Goal: Task Accomplishment & Management: Complete application form

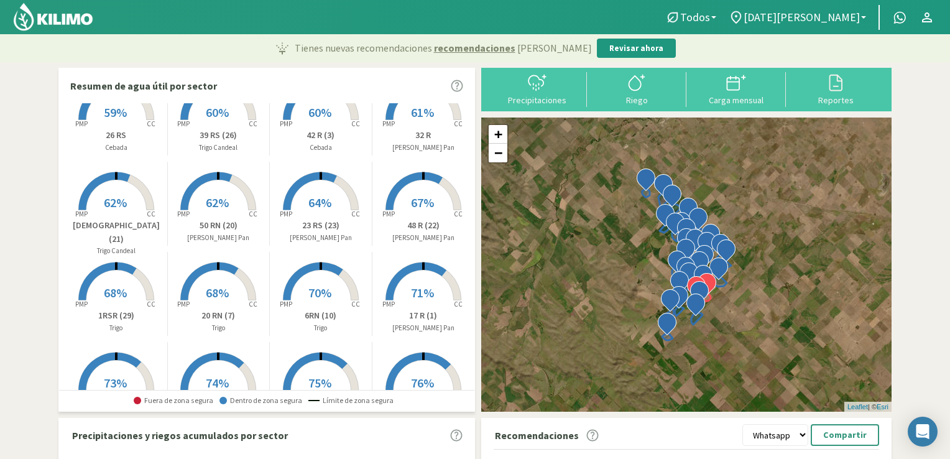
scroll to position [146, 0]
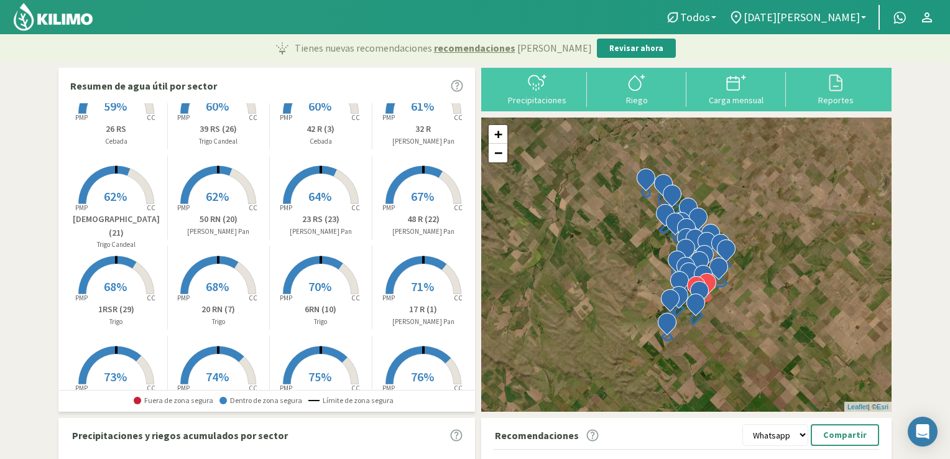
click at [321, 289] on span "70%" at bounding box center [319, 287] width 23 height 16
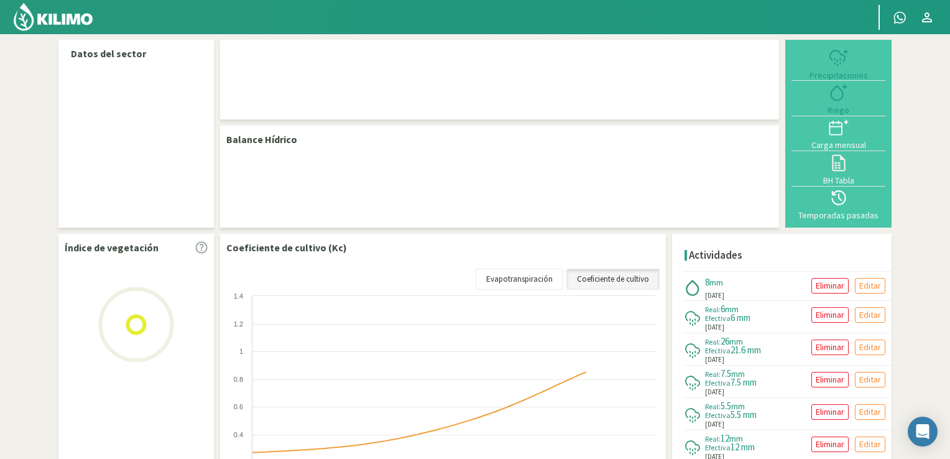
select select "1: Object"
select select "29: Object"
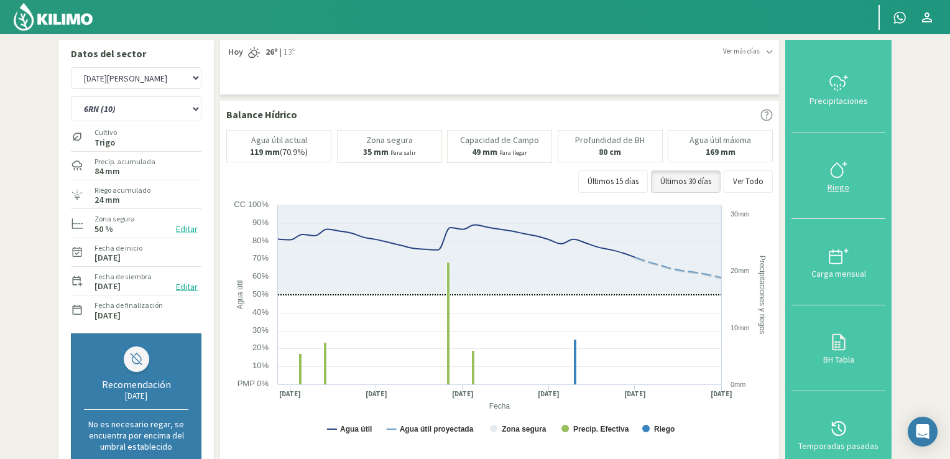
click at [832, 176] on icon at bounding box center [839, 170] width 20 height 20
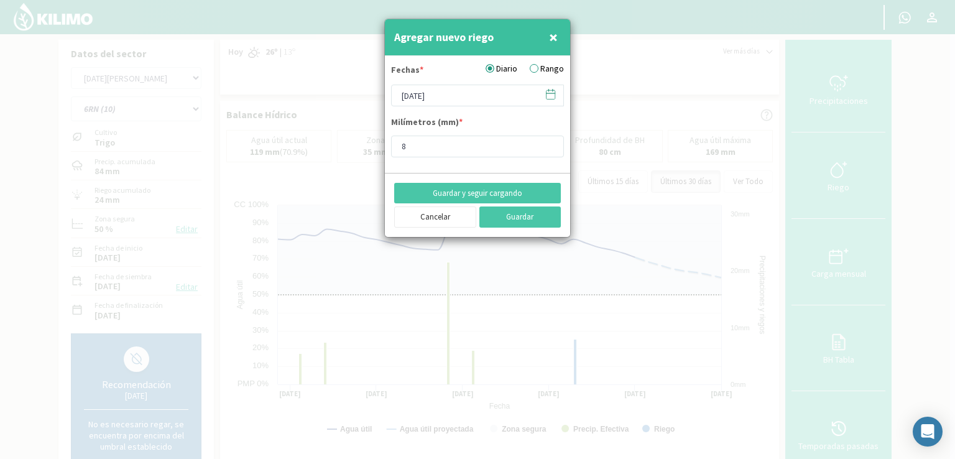
click at [550, 89] on icon at bounding box center [551, 94] width 12 height 12
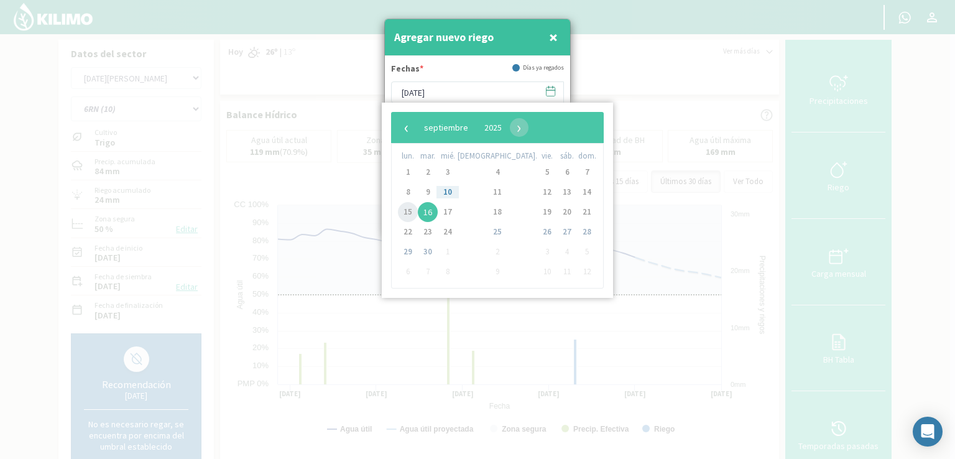
click at [404, 206] on span "15" at bounding box center [408, 212] width 20 height 20
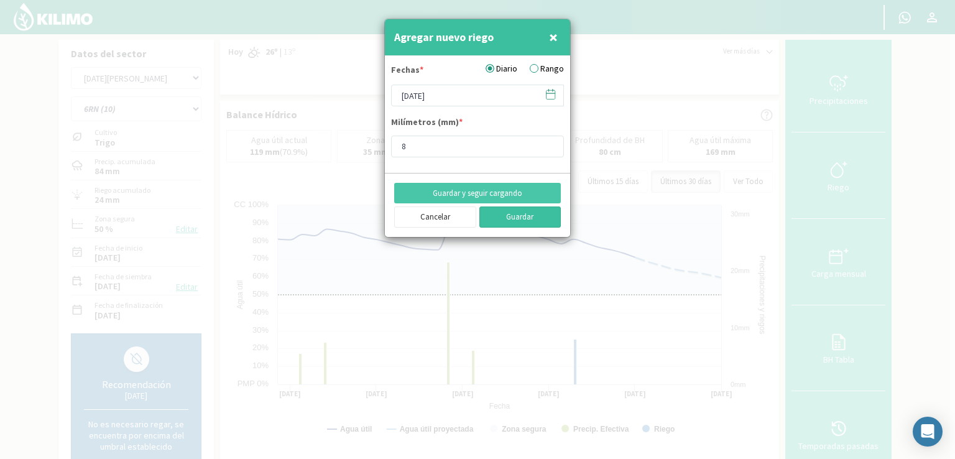
click at [507, 216] on button "Guardar" at bounding box center [520, 216] width 82 height 21
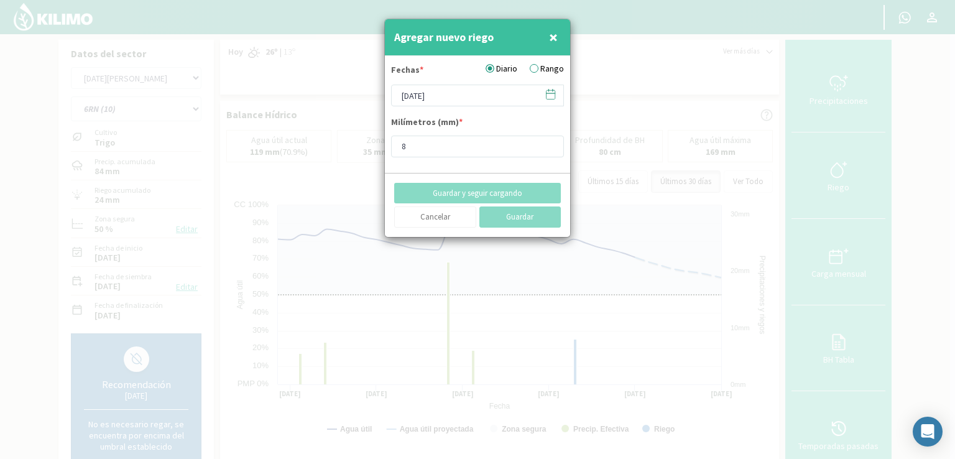
type input "[DATE]"
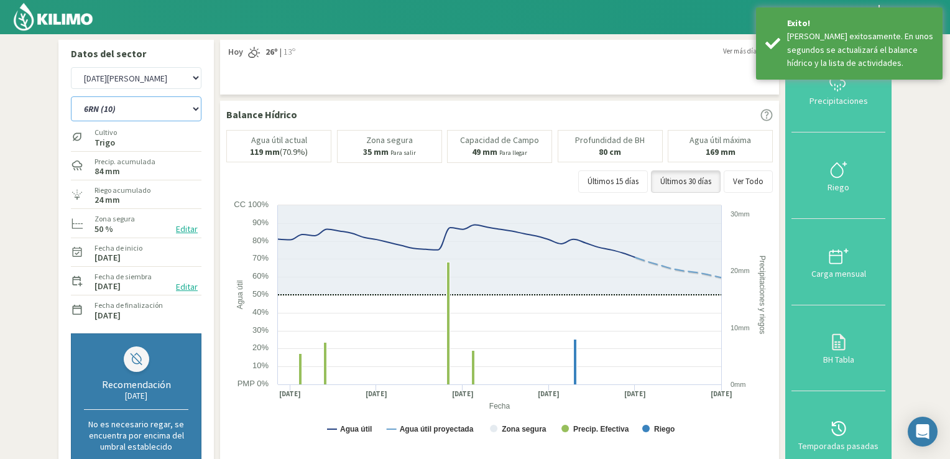
click at [193, 112] on select "12 RS (25) 17 R (1) 19 RO (6) 1RLPS 1RSR (29) 20 RN (7) 21 RAB (28) 21 RN (8) 2…" at bounding box center [136, 108] width 131 height 25
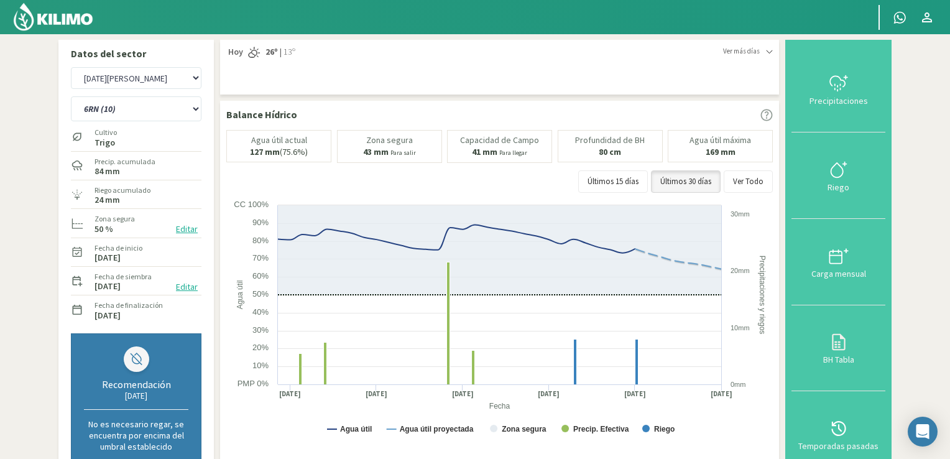
drag, startPoint x: 201, startPoint y: 437, endPoint x: 203, endPoint y: 240, distance: 196.5
click at [203, 240] on div "Manantiales [DATE][PERSON_NAME] 12 RS (25) 17 R (1) 19 RO (6) 1RLPS 1RSR (29) 2…" at bounding box center [136, 277] width 143 height 432
click at [199, 107] on select "12 RS (25) 17 R (1) 19 RO (6) 1RLPS 1RSR (29) 20 RN (7) 21 RAB (28) 21 RN (8) 2…" at bounding box center [136, 108] width 131 height 25
select select "2: Object"
click at [71, 96] on select "12 RS (25) 17 R (1) 19 RO (6) 1RLPS 1RSR (29) 20 RN (7) 21 RAB (28) 21 RN (8) 2…" at bounding box center [136, 108] width 131 height 25
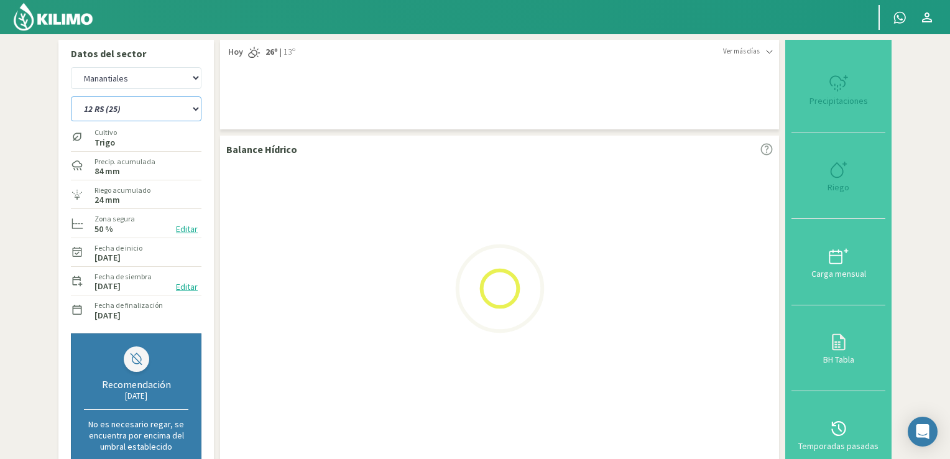
select select "3: Object"
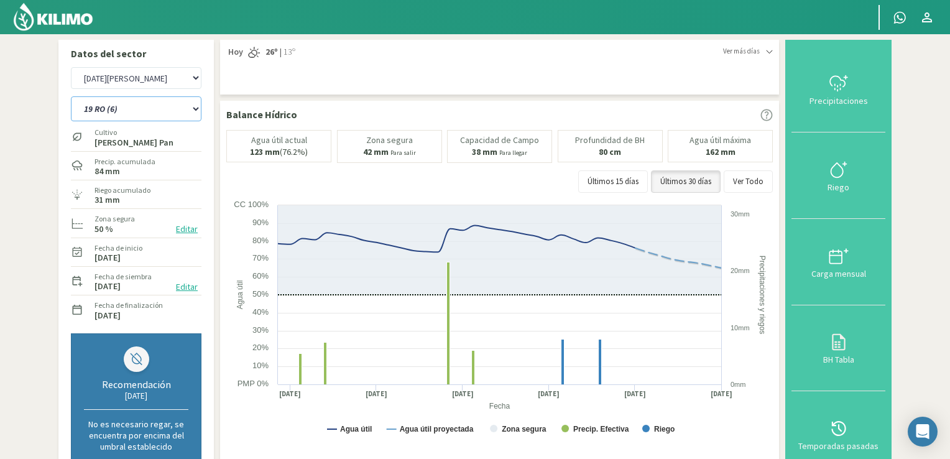
click at [197, 112] on select "12 RS (25) 17 R (1) 19 RO (6) 1RLPS 1RSR (29) 20 RN (7) 21 RAB (28) 21 RN (8) 2…" at bounding box center [136, 108] width 131 height 25
select select "34: Object"
click at [71, 96] on select "12 RS (25) 17 R (1) 19 RO (6) 1RLPS 1RSR (29) 20 RN (7) 21 RAB (28) 21 RN (8) 2…" at bounding box center [136, 108] width 131 height 25
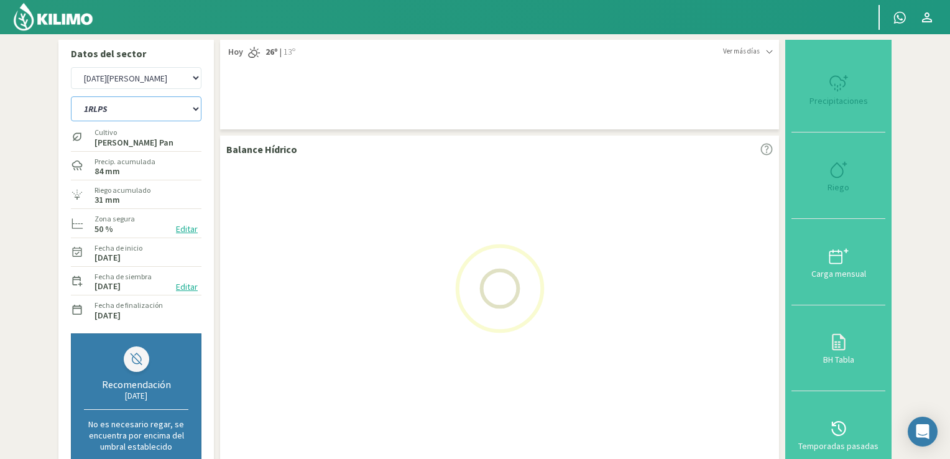
select select "5: Object"
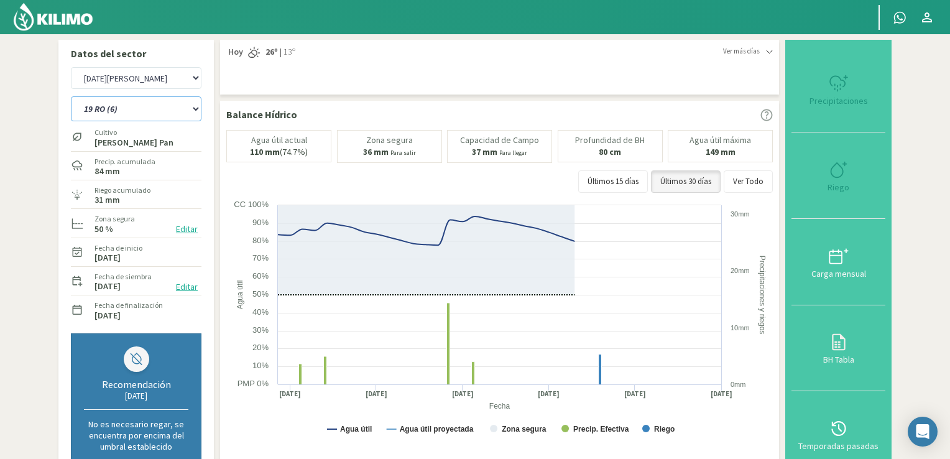
select select "65: Object"
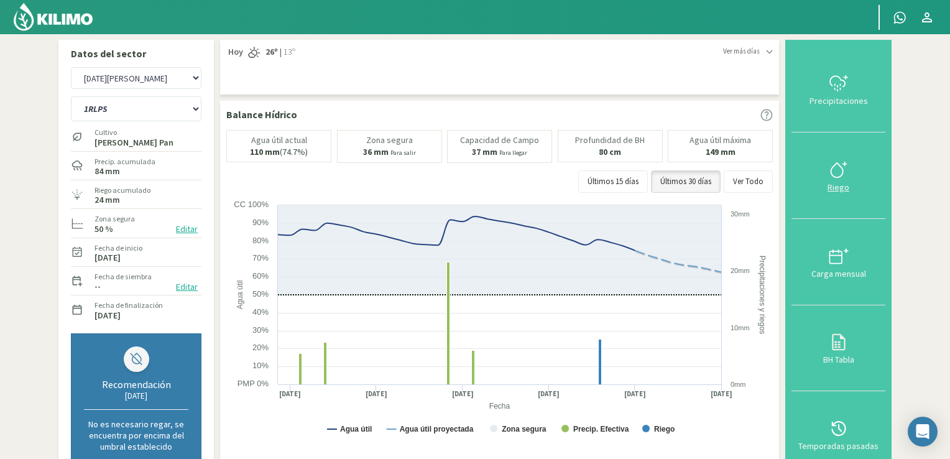
click at [836, 185] on div "Riego" at bounding box center [838, 187] width 86 height 9
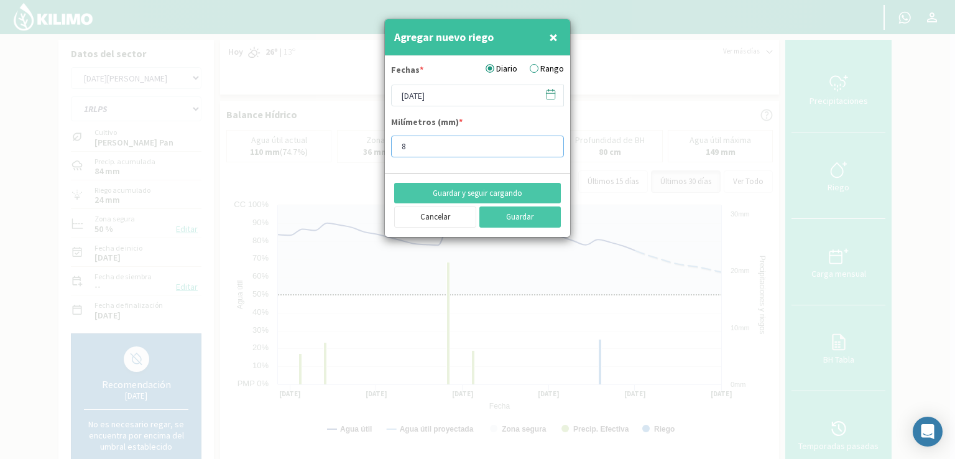
click at [443, 144] on input "8" at bounding box center [477, 147] width 173 height 22
type input "10"
click at [552, 91] on icon at bounding box center [551, 94] width 12 height 12
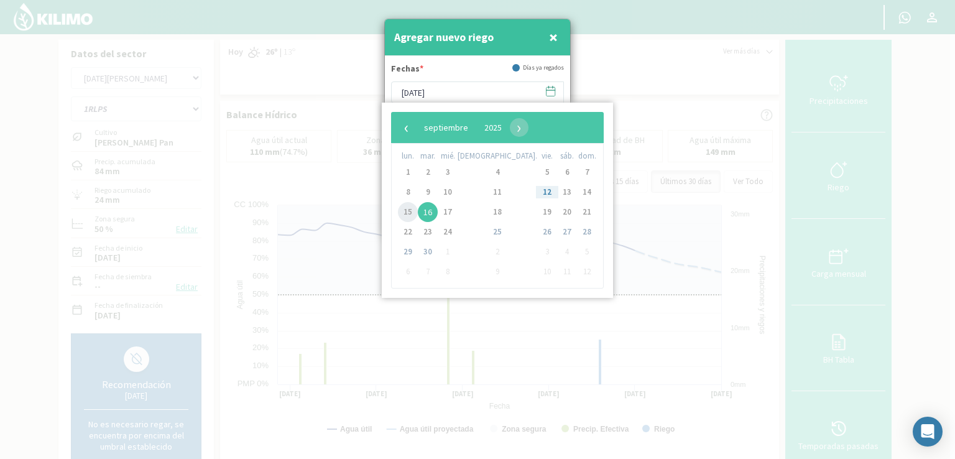
click at [406, 215] on span "15" at bounding box center [408, 212] width 20 height 20
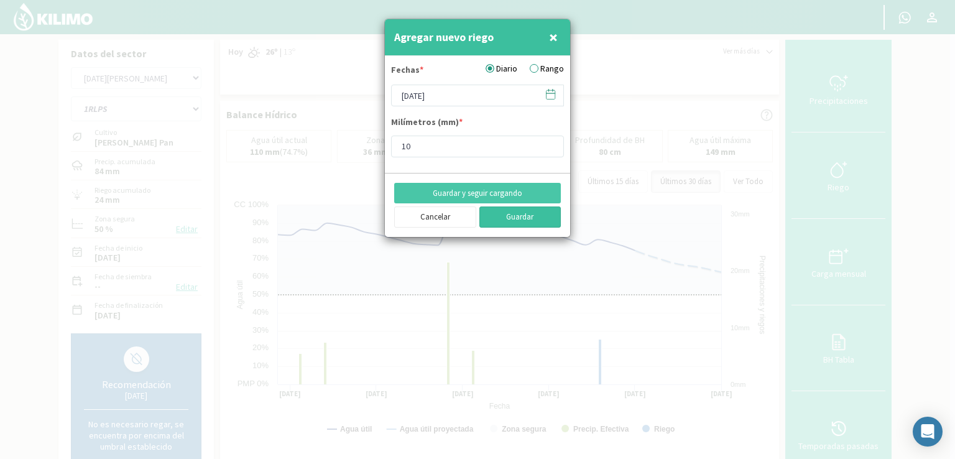
click at [511, 217] on button "Guardar" at bounding box center [520, 216] width 82 height 21
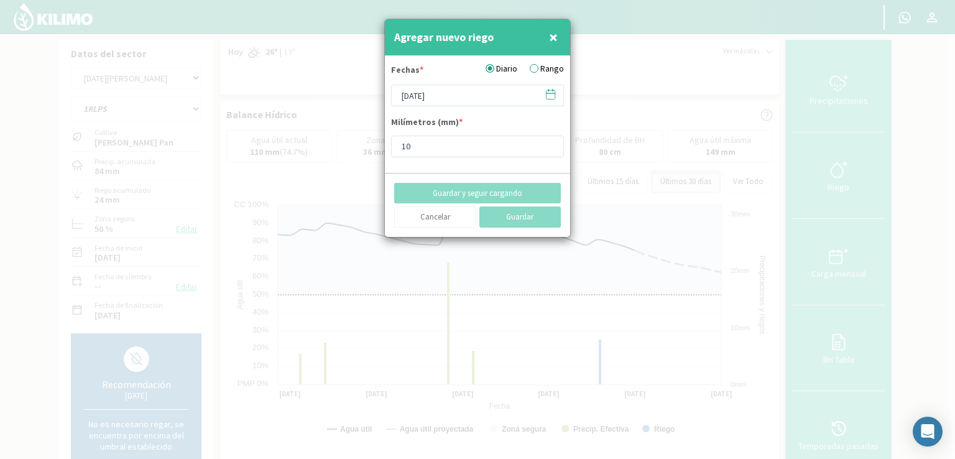
type input "[DATE]"
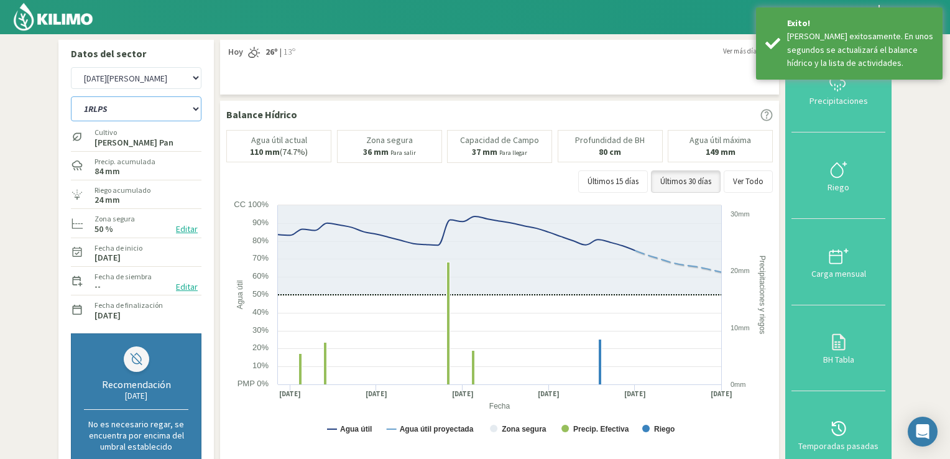
click at [196, 110] on select "12 RS (25) 17 R (1) 19 RO (6) 1RLPS 1RSR (29) 20 RN (7) 21 RAB (28) 21 RN (8) 2…" at bounding box center [136, 108] width 131 height 25
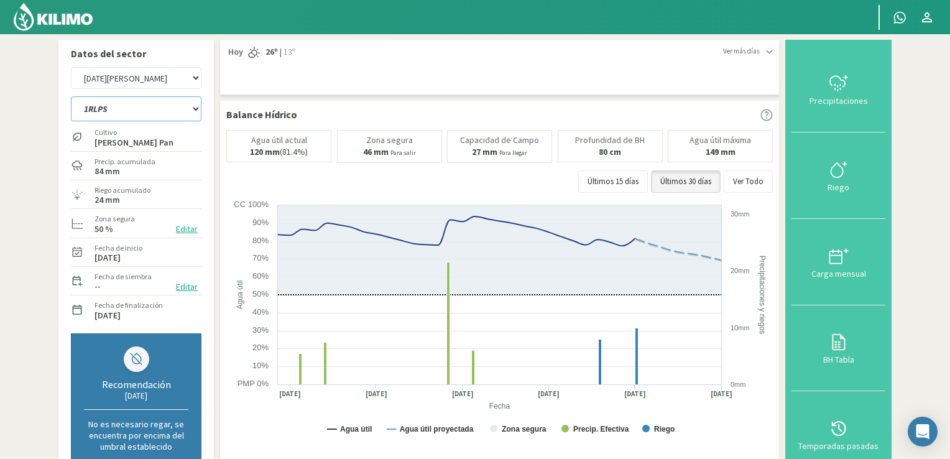
select select "81: Object"
click at [71, 96] on select "12 RS (25) 17 R (1) 19 RO (6) 1RLPS 1RSR (29) 20 RN (7) 21 RAB (28) 21 RN (8) 2…" at bounding box center [136, 108] width 131 height 25
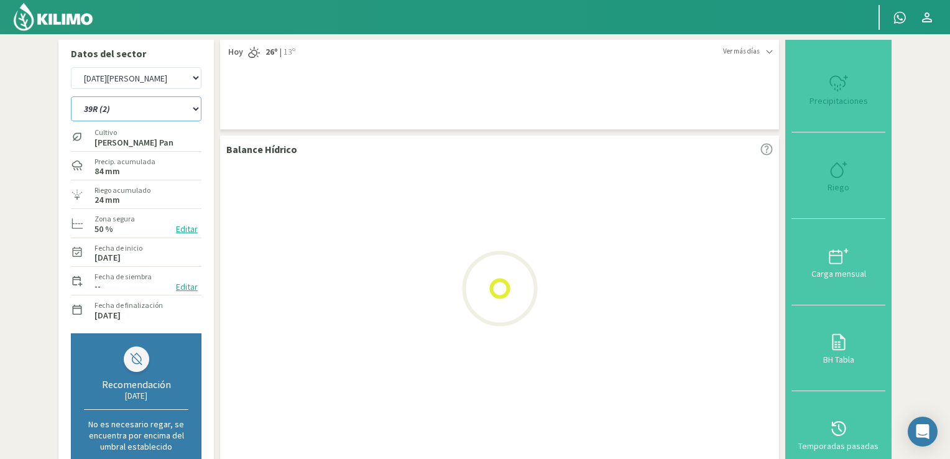
select select "7: Object"
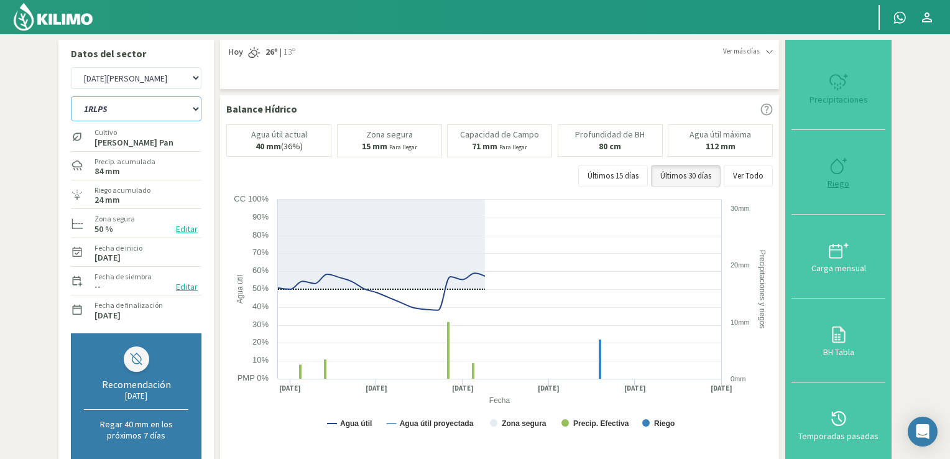
select select "112: Object"
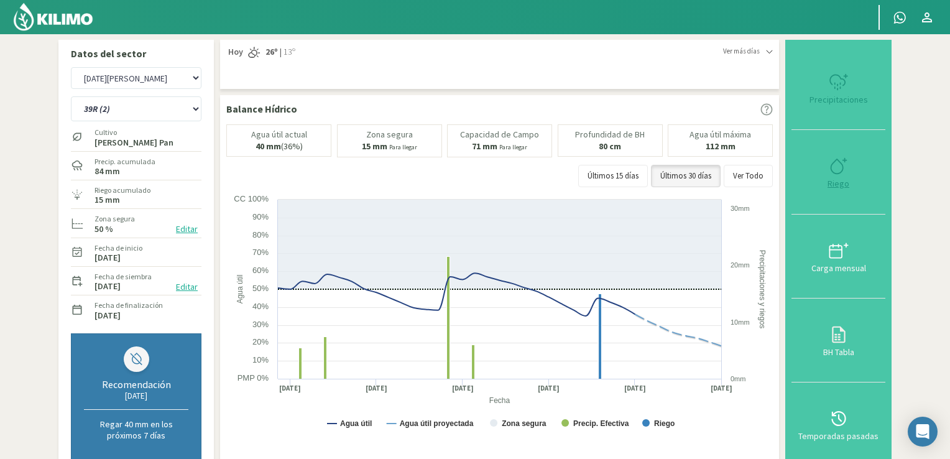
type input "15"
click at [839, 180] on div "Riego" at bounding box center [838, 183] width 86 height 9
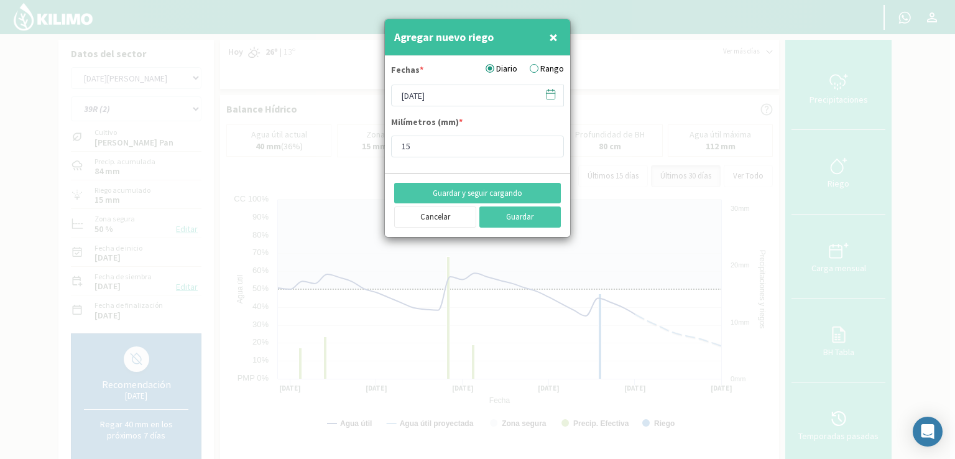
click at [552, 97] on icon at bounding box center [551, 94] width 12 height 12
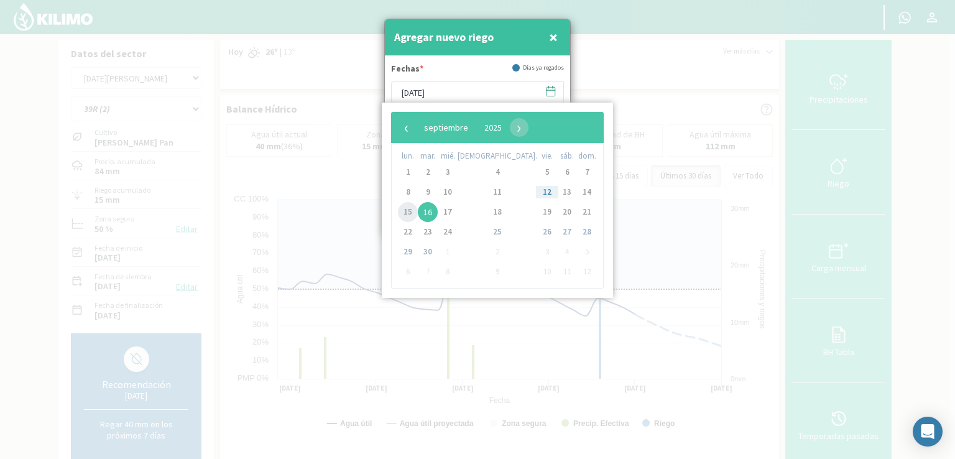
click at [408, 210] on span "15" at bounding box center [408, 212] width 20 height 20
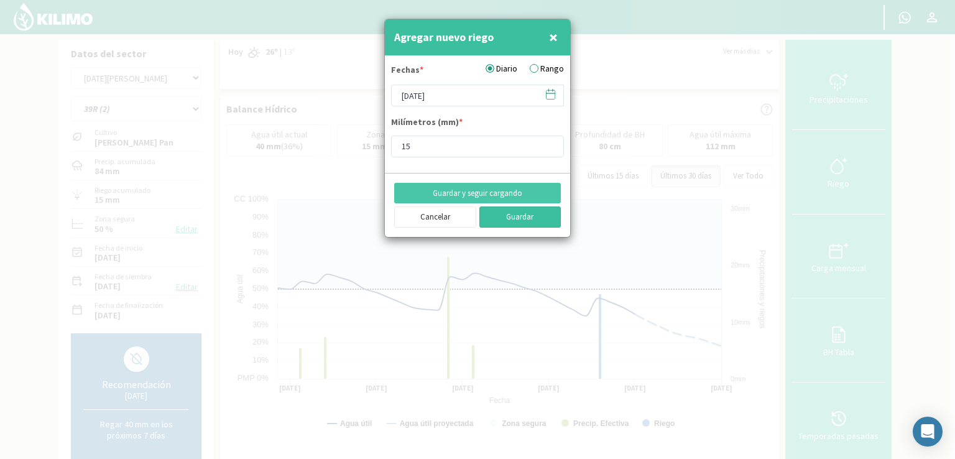
click at [505, 215] on button "Guardar" at bounding box center [520, 216] width 82 height 21
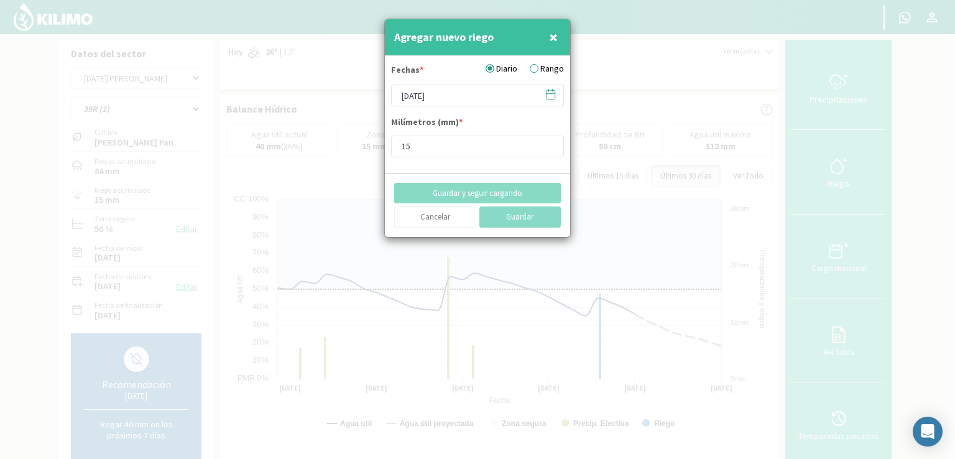
type input "[DATE]"
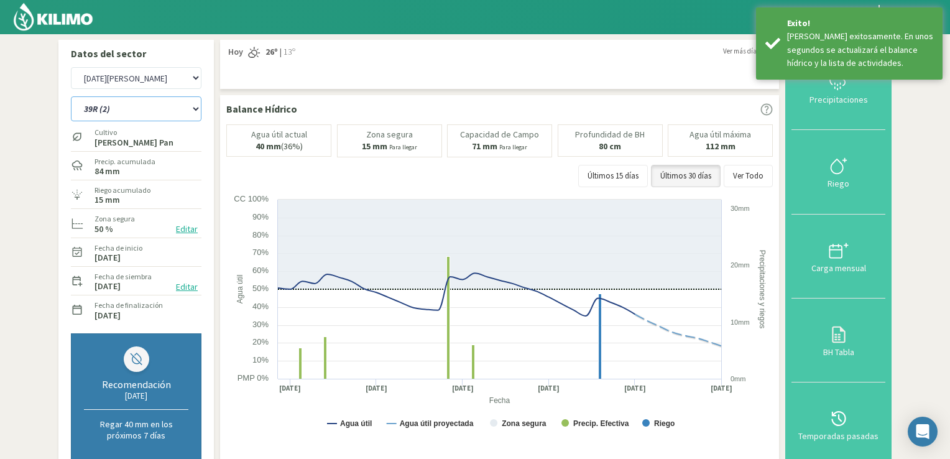
click at [195, 108] on select "12 RS (25) 17 R (1) 19 RO (6) 1RLPS 1RSR (29) 20 RN (7) 21 RAB (28) 21 RN (8) 2…" at bounding box center [136, 108] width 131 height 25
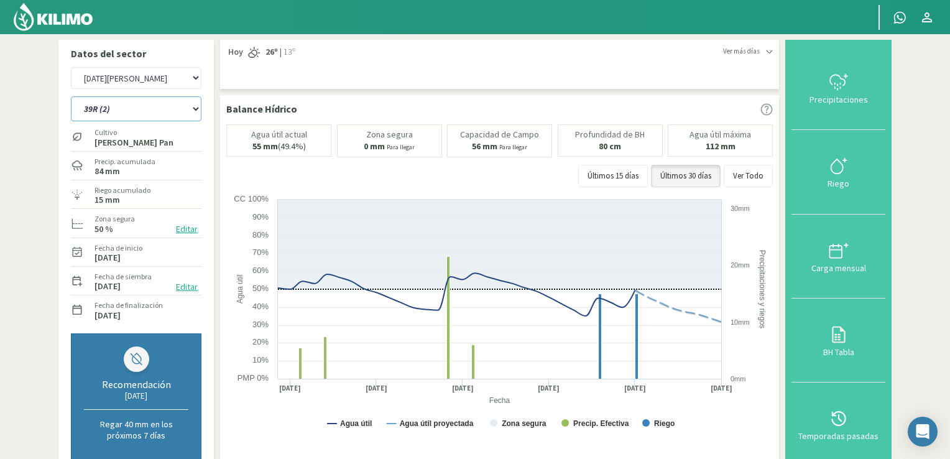
click at [194, 111] on select "12 RS (25) 17 R (1) 19 RO (6) 1RLPS 1RSR (29) 20 RN (7) 21 RAB (28) 21 RN (8) 2…" at bounding box center [136, 108] width 131 height 25
select select "116: Object"
click at [71, 96] on select "12 RS (25) 17 R (1) 19 RO (6) 1RLPS 1RSR (29) 20 RN (7) 21 RAB (28) 21 RN (8) 2…" at bounding box center [136, 108] width 131 height 25
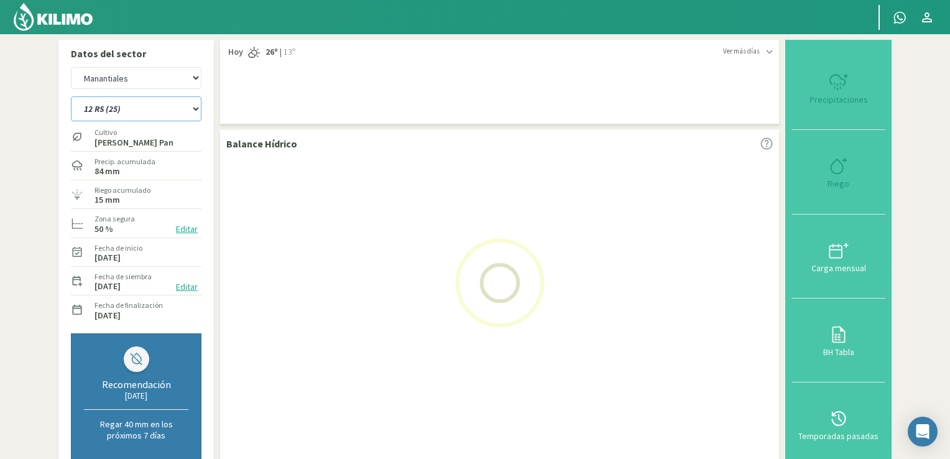
select select "9: Object"
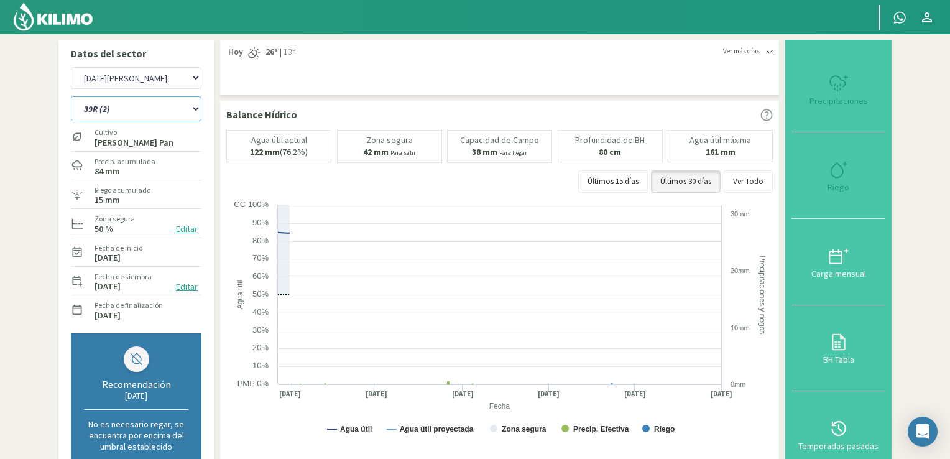
select select "147: Object"
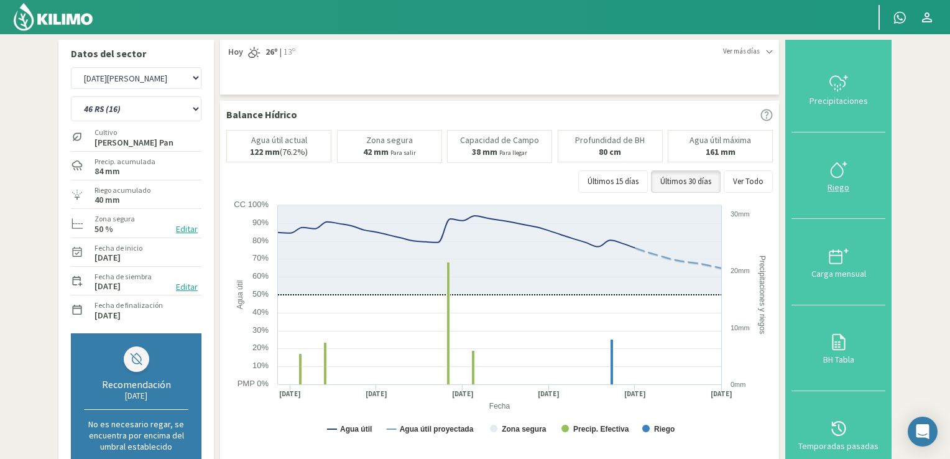
click at [850, 172] on div at bounding box center [838, 170] width 86 height 20
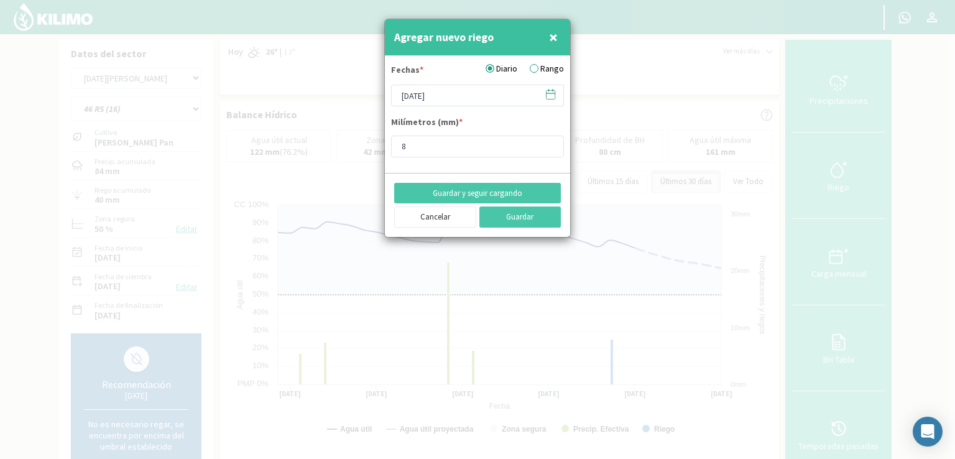
click at [549, 100] on svg-icon at bounding box center [551, 96] width 12 height 11
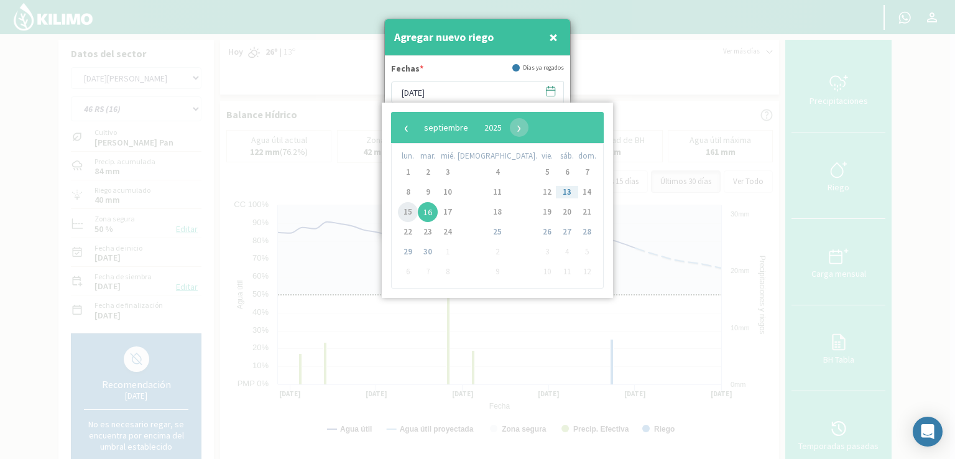
click at [409, 207] on span "15" at bounding box center [408, 212] width 20 height 20
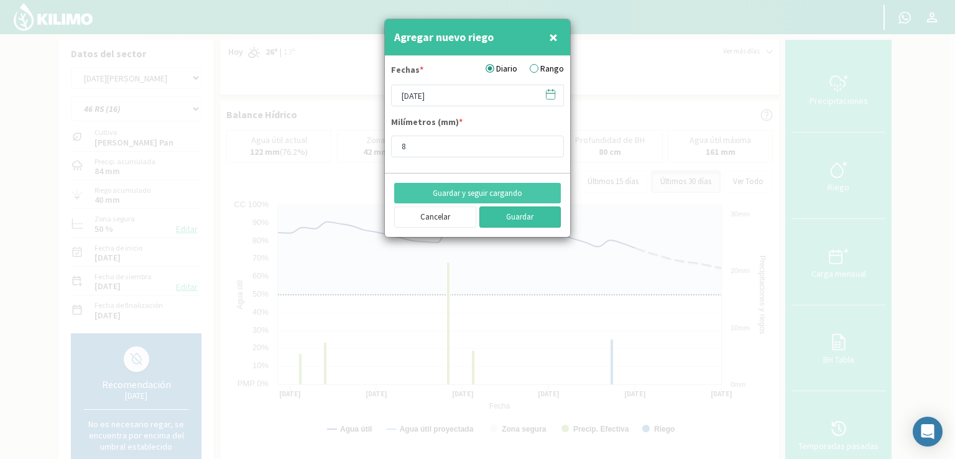
click at [502, 216] on button "Guardar" at bounding box center [520, 216] width 82 height 21
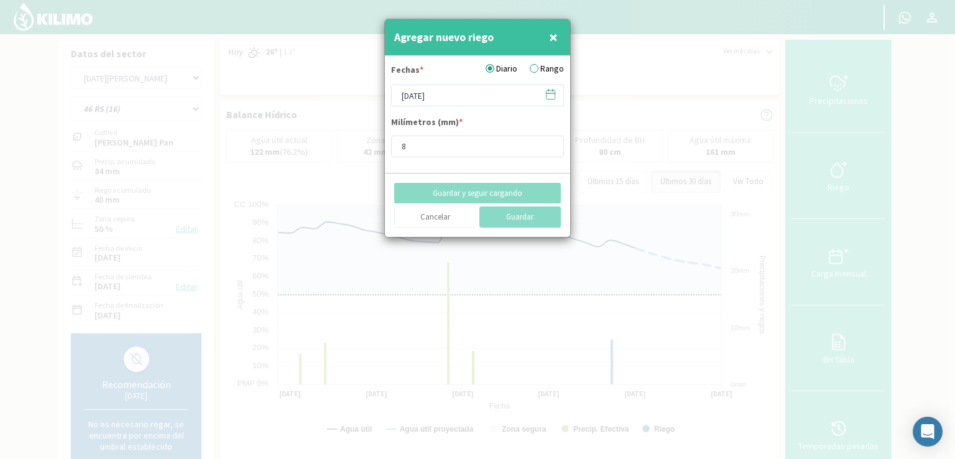
type input "[DATE]"
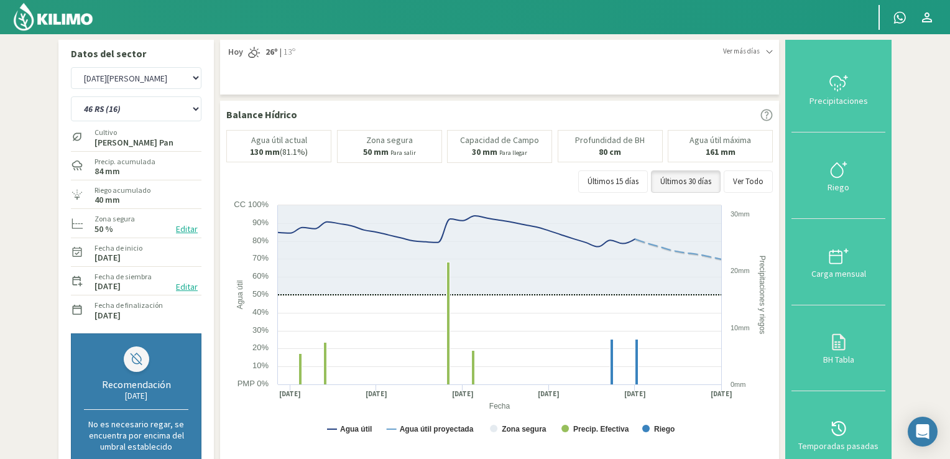
click at [66, 17] on img at bounding box center [52, 17] width 81 height 30
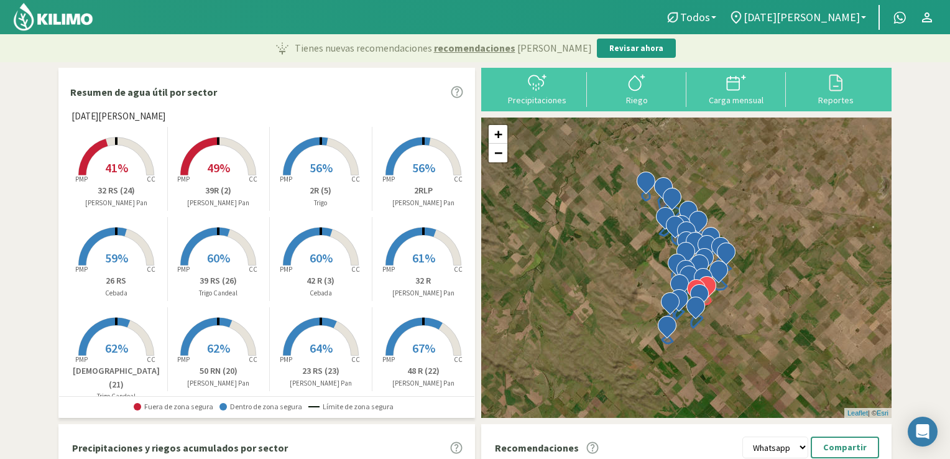
click at [863, 17] on b at bounding box center [863, 17] width 5 height 2
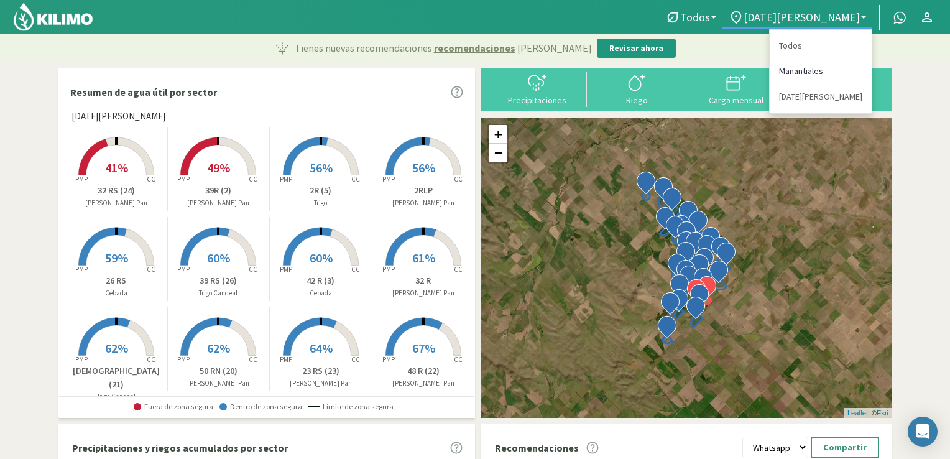
click at [792, 73] on link "Manantiales" at bounding box center [821, 70] width 102 height 25
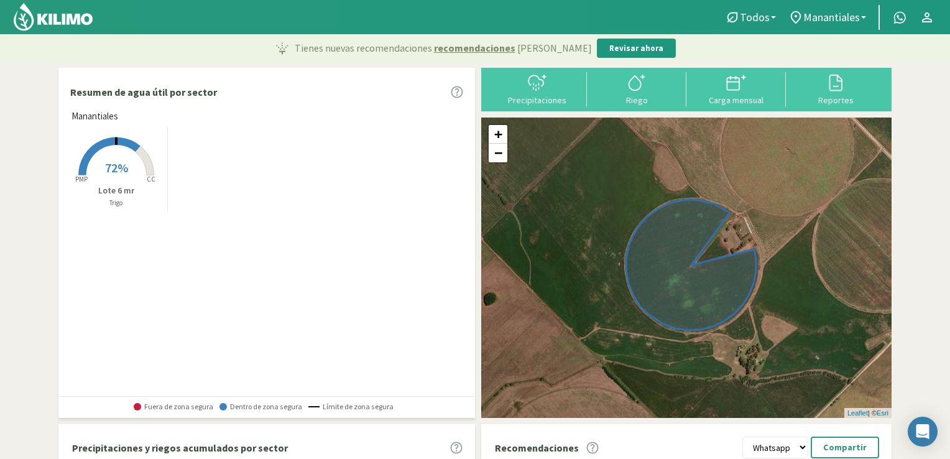
click at [77, 19] on img at bounding box center [52, 17] width 81 height 30
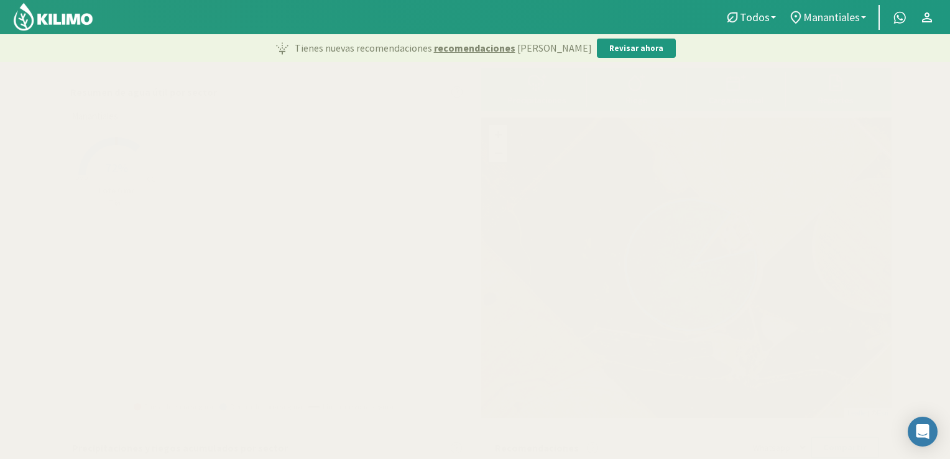
click at [864, 16] on b at bounding box center [863, 17] width 5 height 2
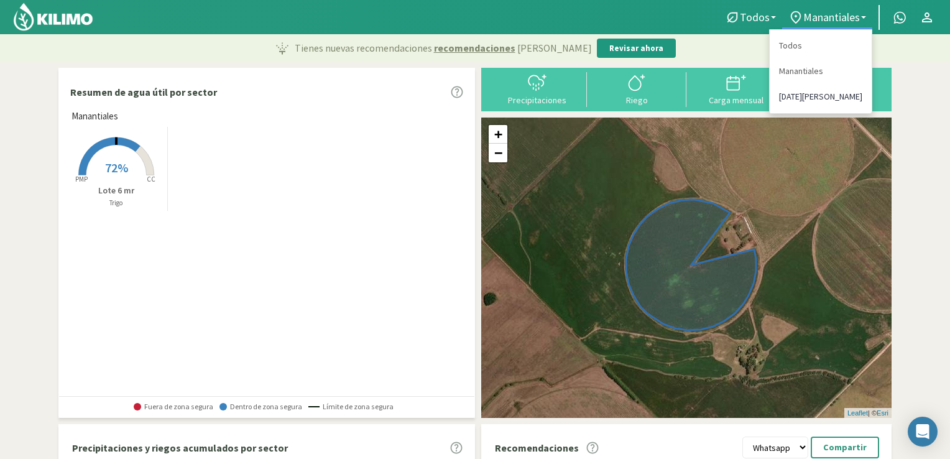
click at [798, 95] on link "[DATE][PERSON_NAME]" at bounding box center [821, 96] width 102 height 25
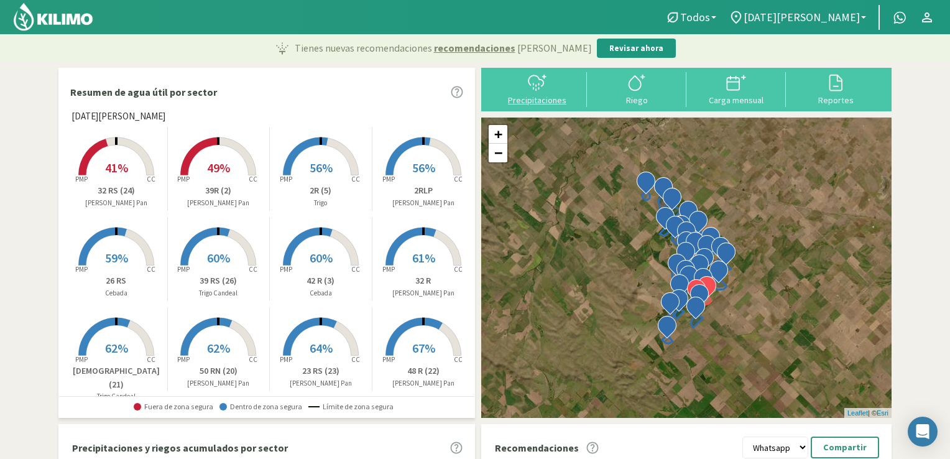
click at [540, 98] on div "Precipitaciones" at bounding box center [537, 100] width 92 height 9
select select "1: Object"
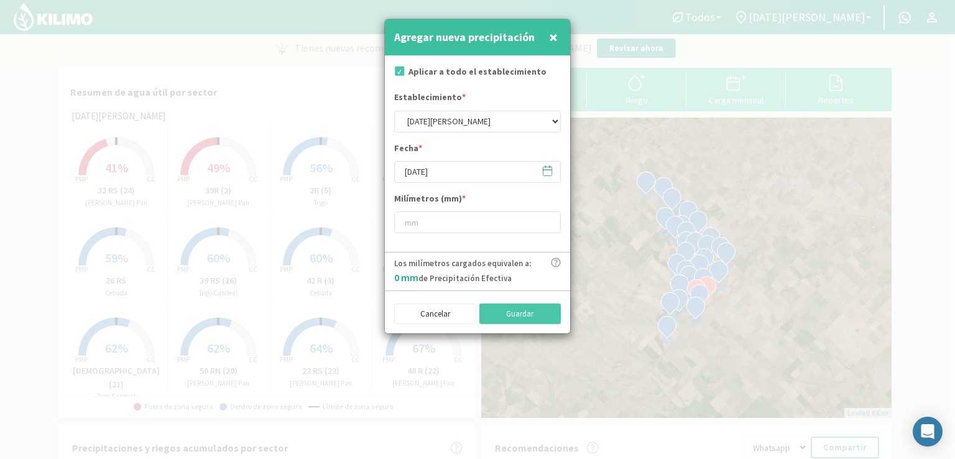
click at [549, 175] on icon at bounding box center [548, 171] width 12 height 12
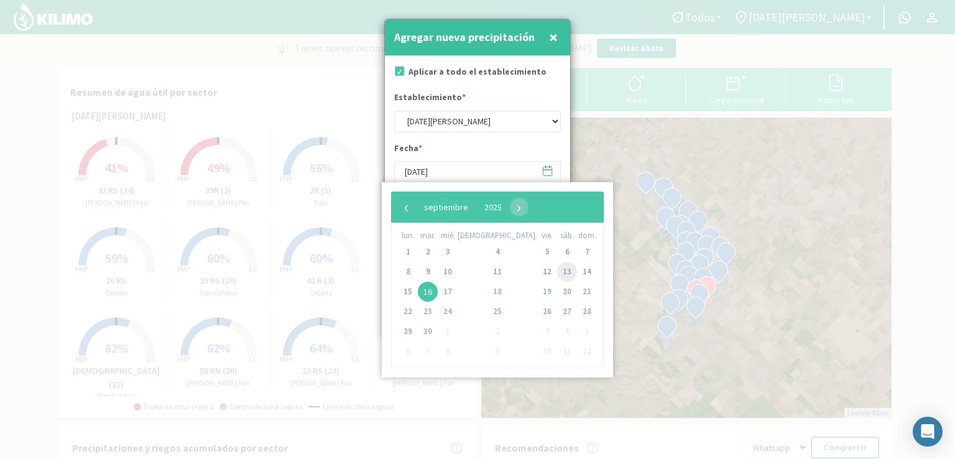
click at [557, 273] on span "13" at bounding box center [567, 272] width 20 height 20
type input "[DATE]"
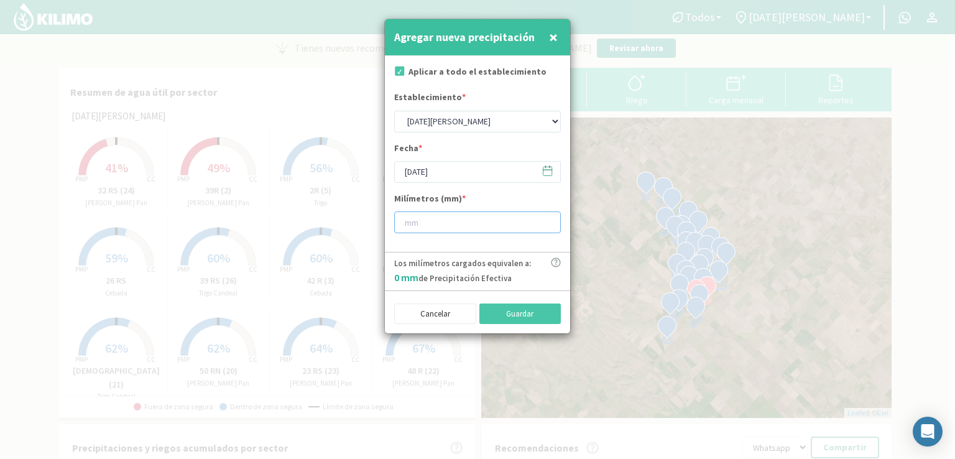
click at [440, 220] on input "number" at bounding box center [477, 222] width 167 height 22
type input "2"
click at [534, 319] on button "Guardar" at bounding box center [520, 313] width 82 height 21
type input "[DATE]"
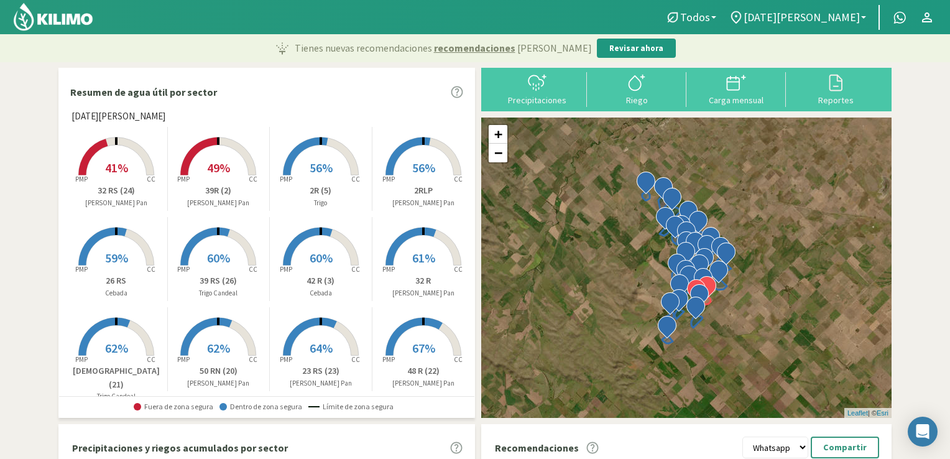
click at [318, 257] on span "60%" at bounding box center [321, 258] width 23 height 16
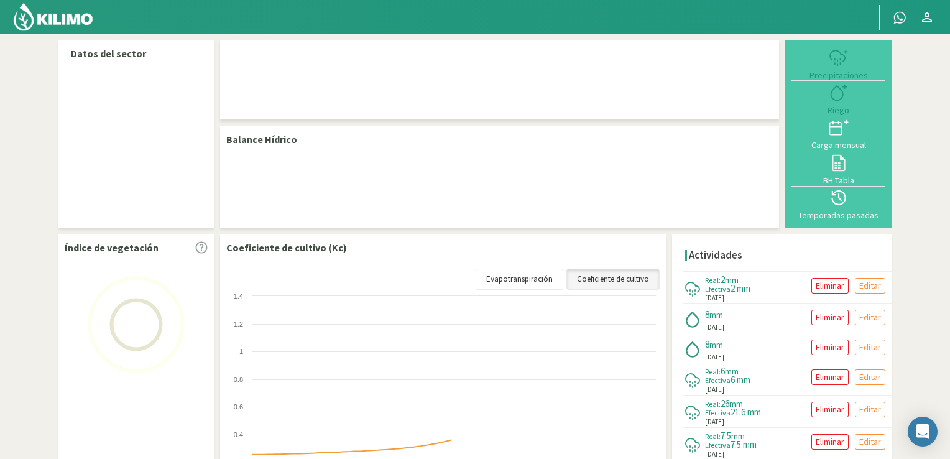
select select "1: Object"
select select "22: Object"
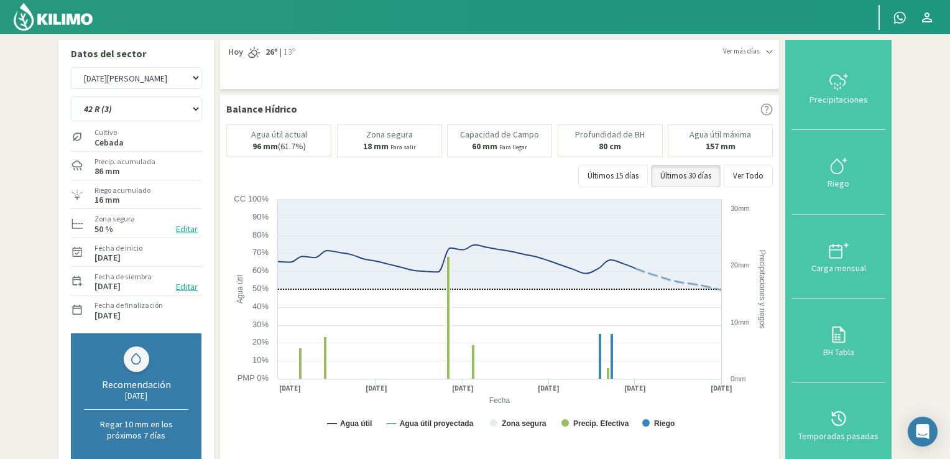
click at [59, 23] on img at bounding box center [52, 17] width 81 height 30
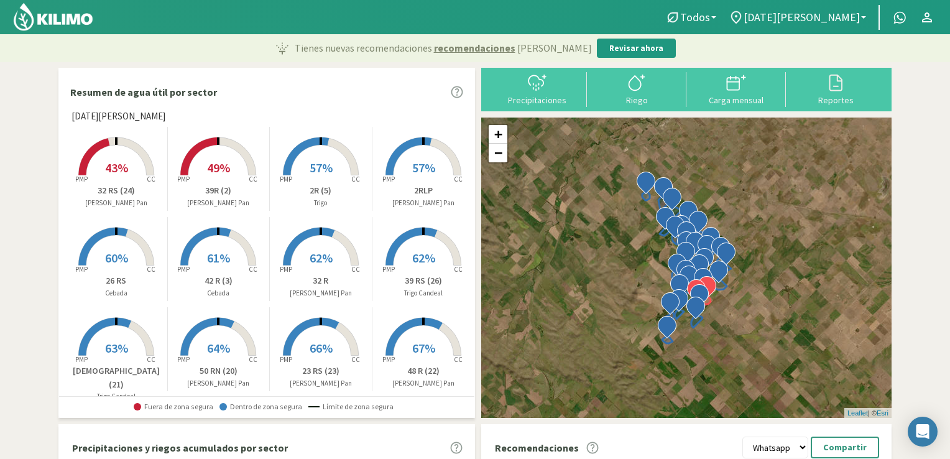
click at [208, 165] on span "49%" at bounding box center [218, 168] width 23 height 16
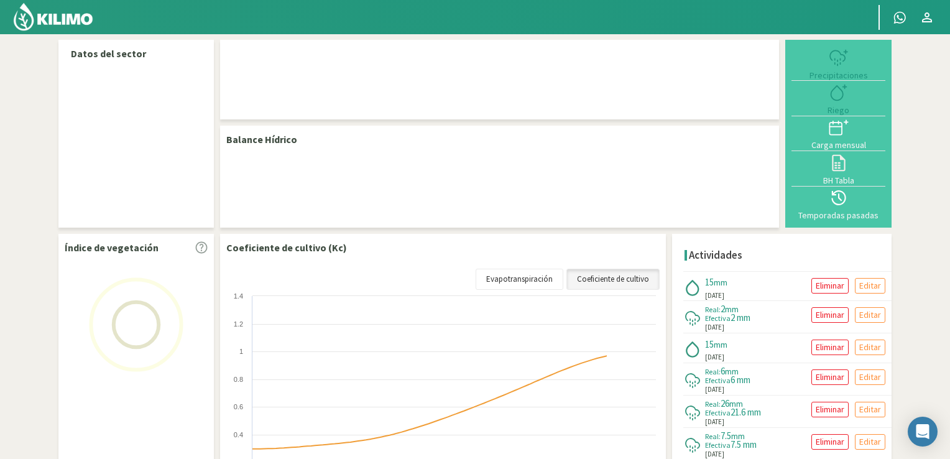
select select "1: Object"
select select "19: Object"
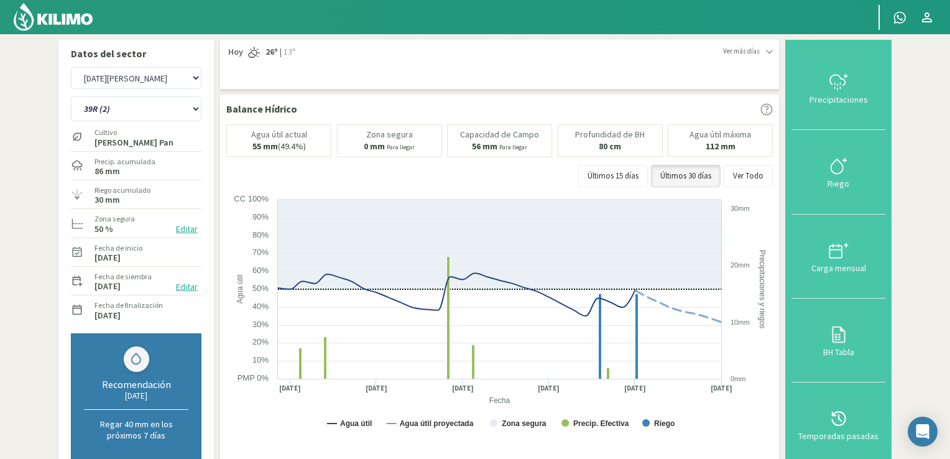
click at [55, 18] on img at bounding box center [52, 17] width 81 height 30
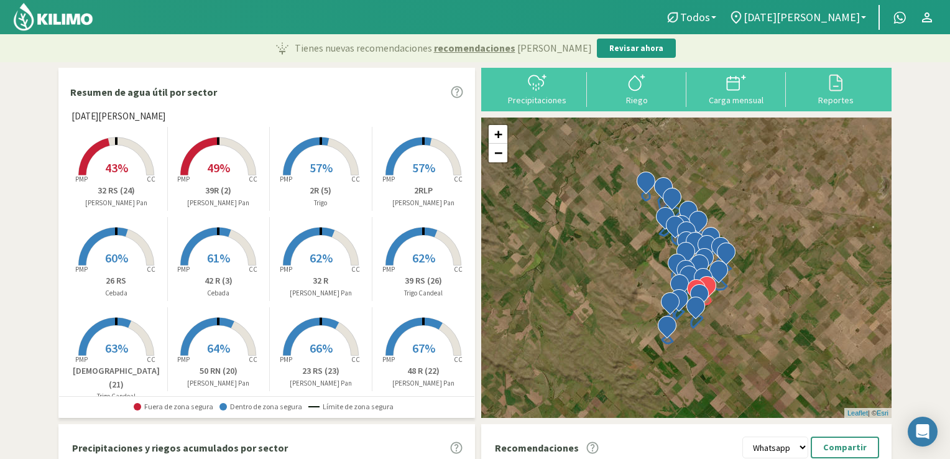
click at [729, 325] on div "+ − Leaflet | © Esri" at bounding box center [686, 268] width 410 height 300
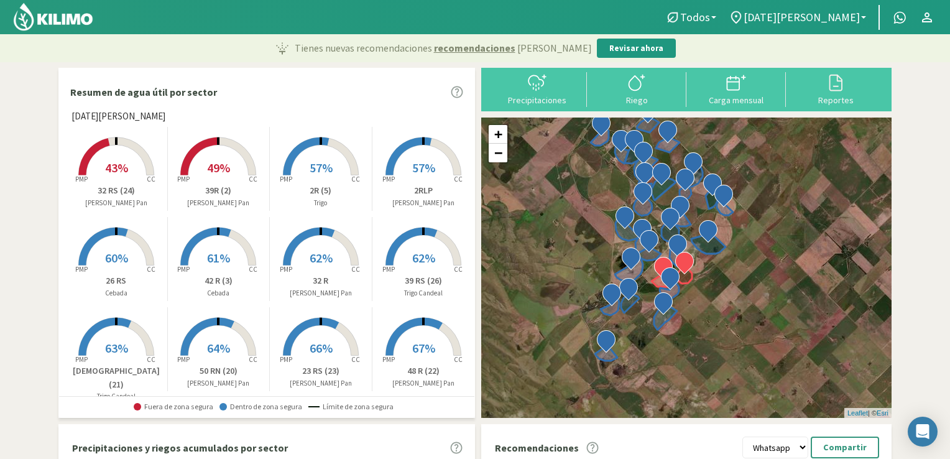
click at [729, 325] on div "+ − Leaflet | © Esri" at bounding box center [686, 268] width 410 height 300
